Goal: Task Accomplishment & Management: Manage account settings

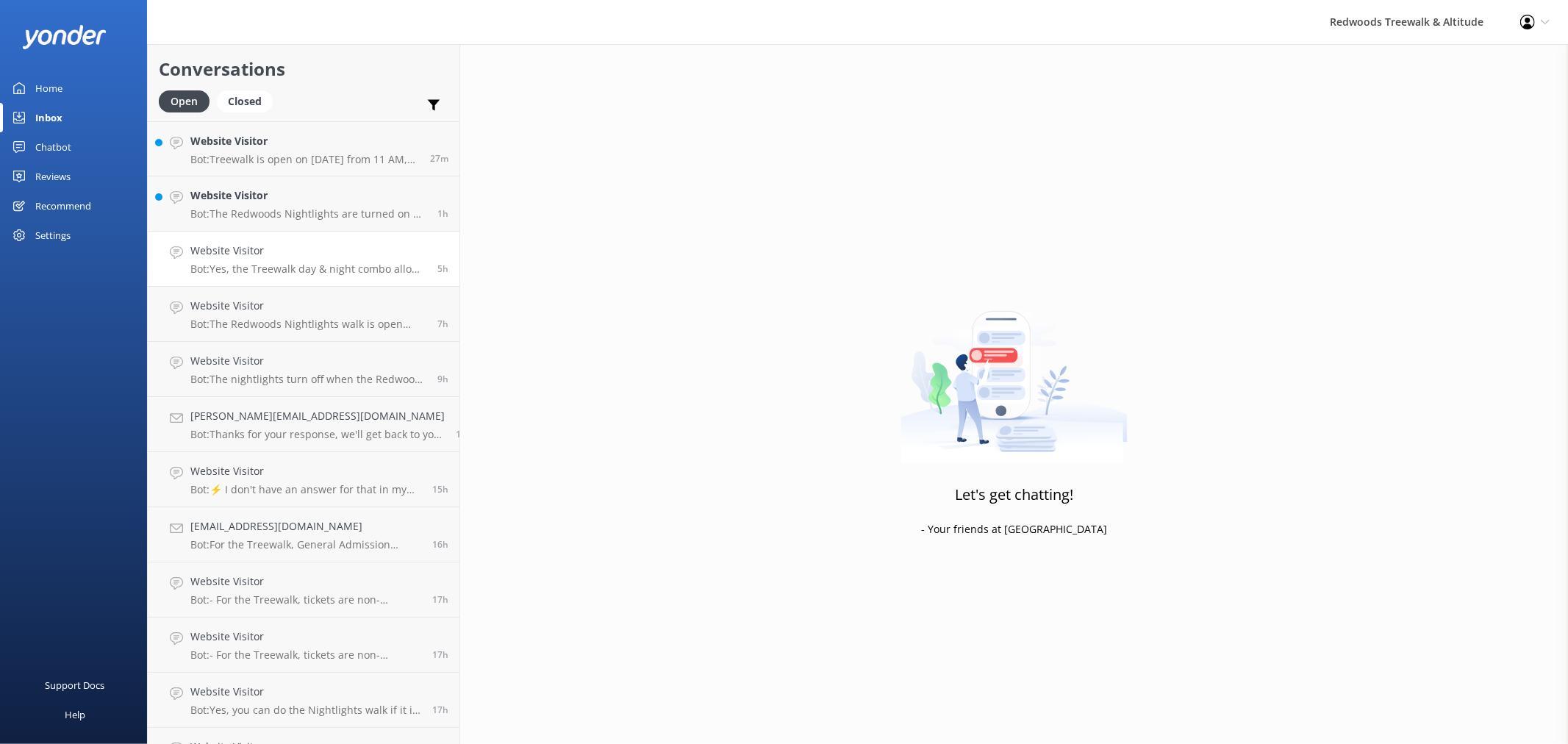
click at [258, 237] on link "Website Visitor Bot: Yes, the Treewalk day & night combo allows for one entry d…" at bounding box center [304, 259] width 312 height 56
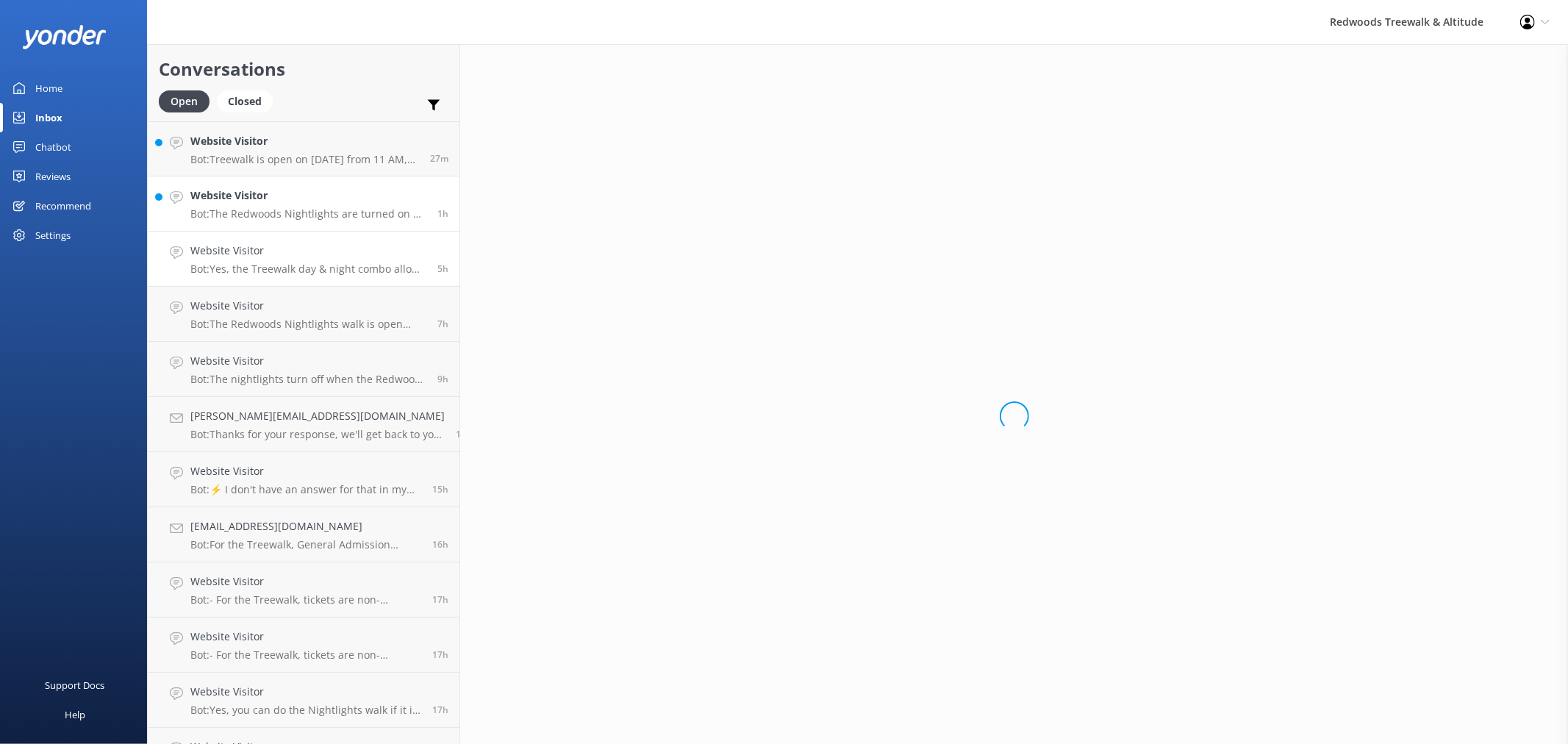
click at [247, 200] on h4 "Website Visitor" at bounding box center [308, 195] width 236 height 17
click at [255, 150] on div "Website Visitor Bot: Treewalk is open on [DATE] from 11 AM, while Altitude is c…" at bounding box center [304, 149] width 229 height 31
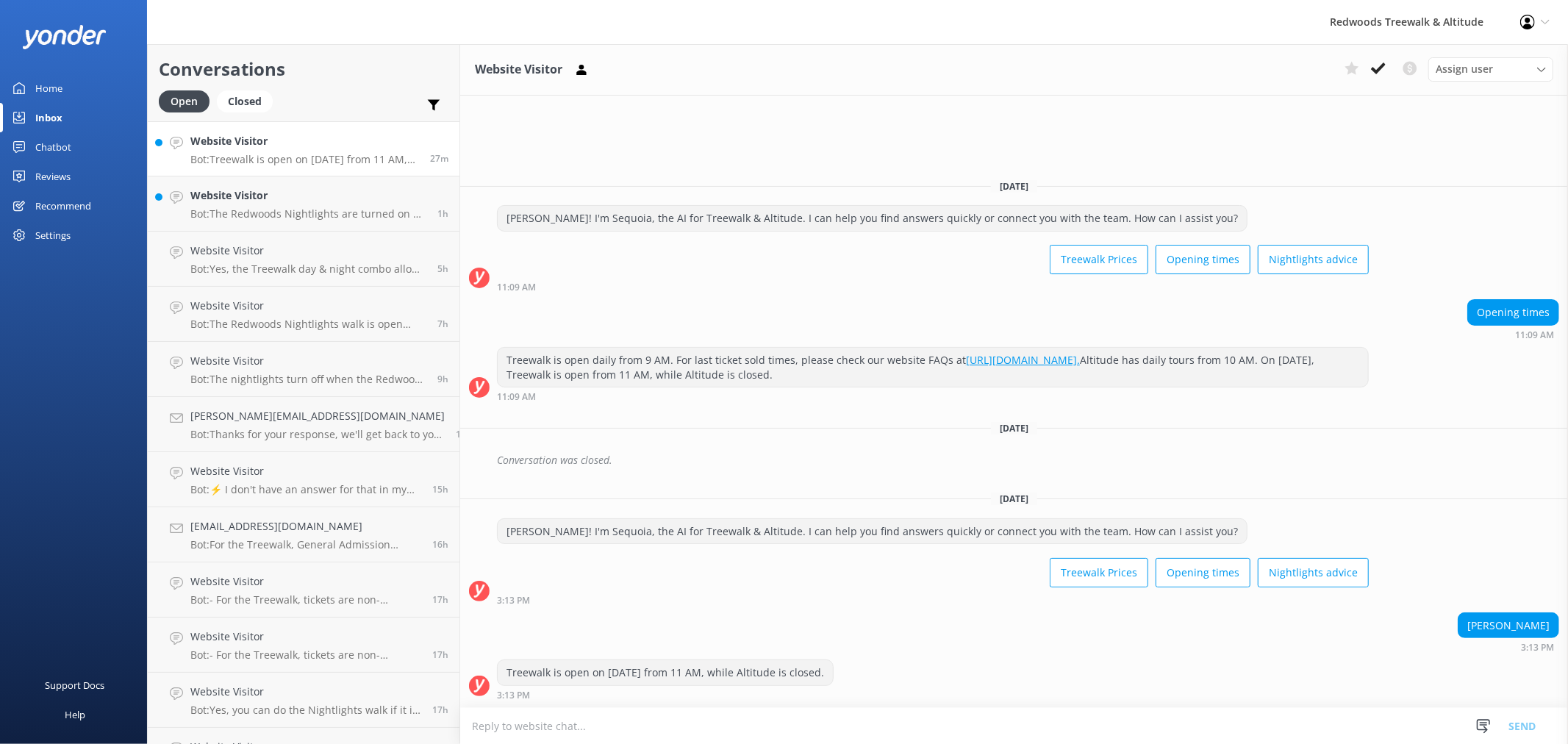
click at [57, 172] on div "Reviews" at bounding box center [53, 176] width 35 height 29
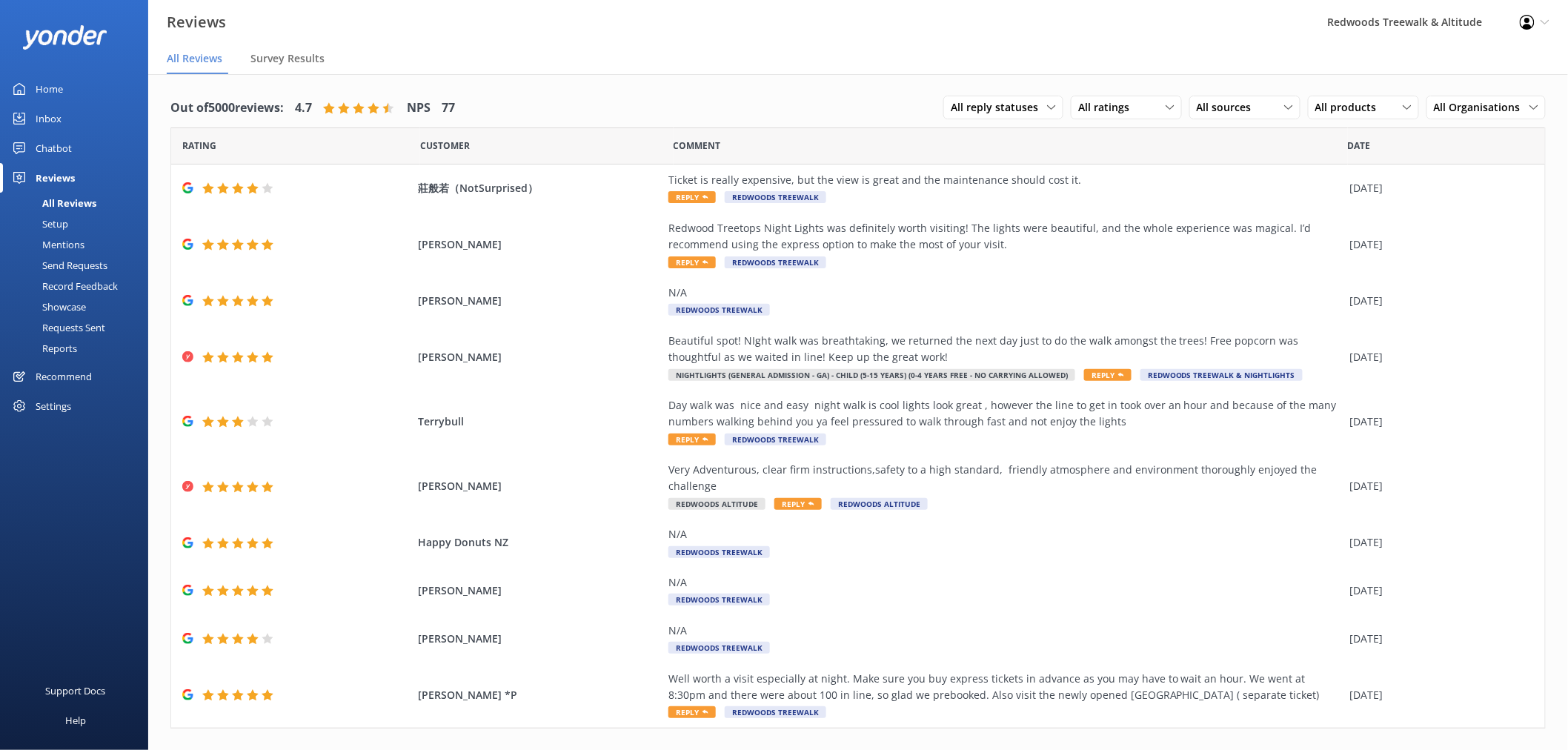
click at [82, 89] on link "Home" at bounding box center [74, 88] width 148 height 29
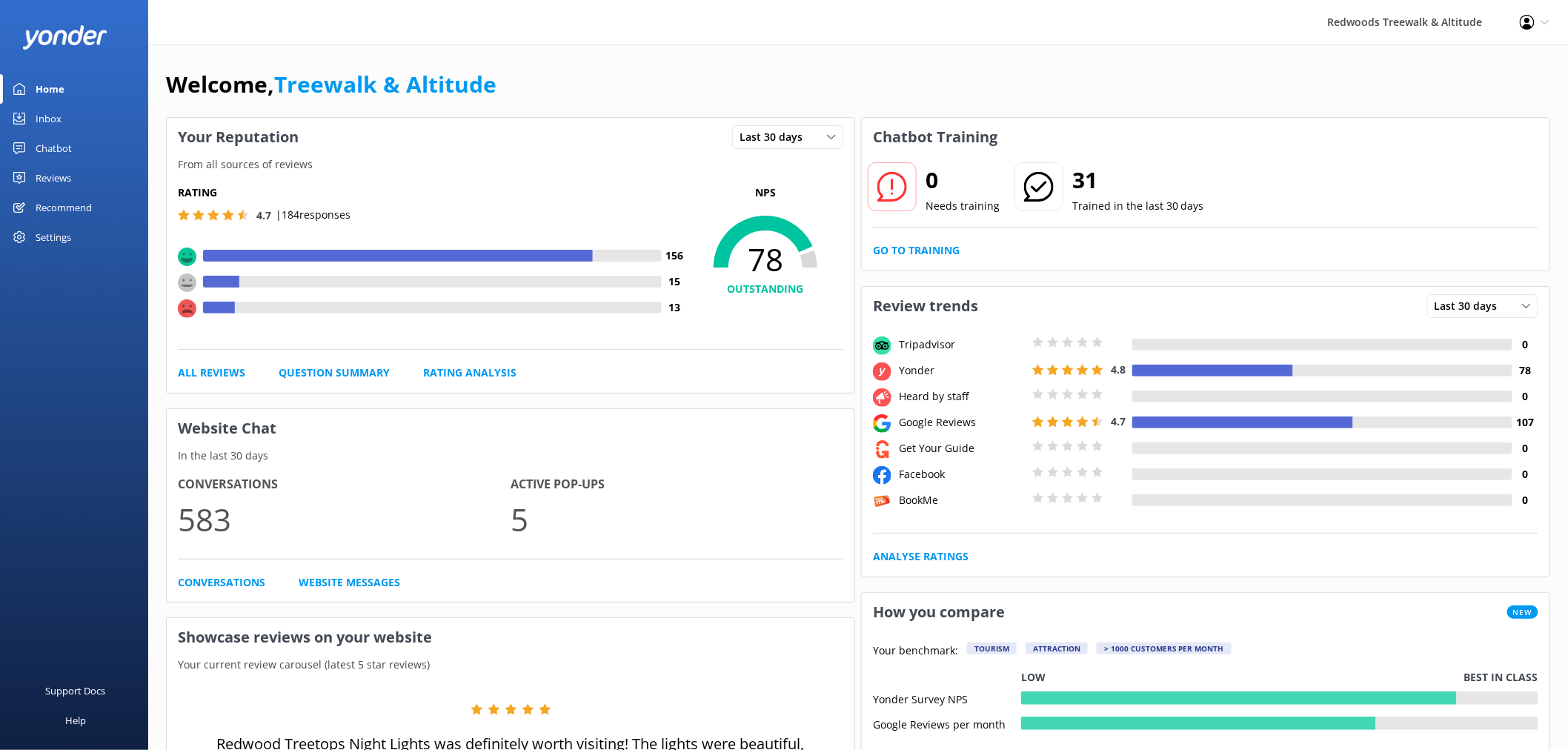
click at [81, 173] on link "Reviews" at bounding box center [74, 178] width 148 height 29
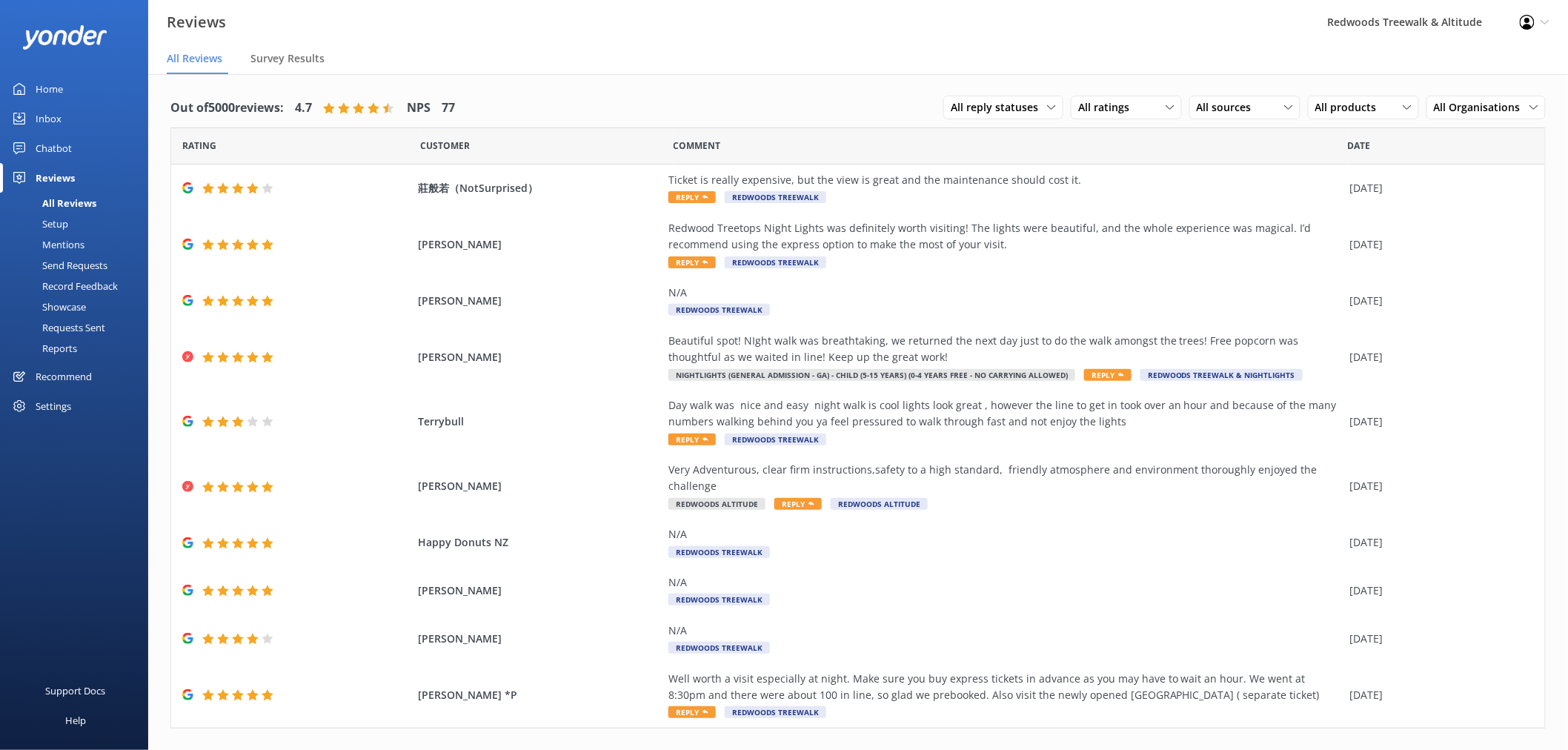
click at [68, 116] on link "Inbox" at bounding box center [74, 119] width 148 height 29
